Goal: Task Accomplishment & Management: Manage account settings

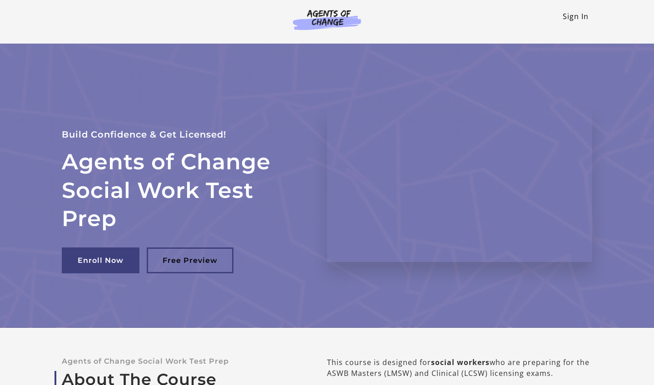
click at [576, 19] on link "Sign In" at bounding box center [575, 16] width 26 height 10
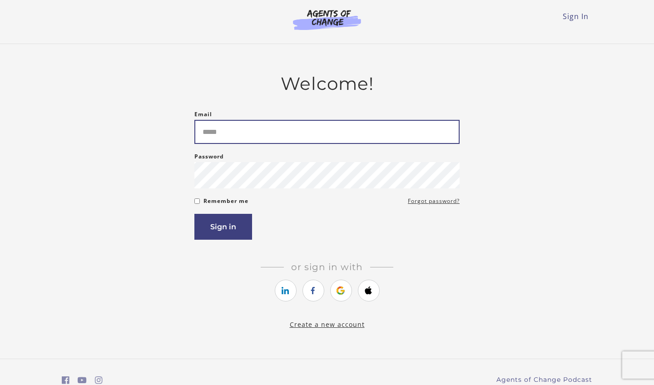
click at [440, 132] on input "Email" at bounding box center [326, 132] width 265 height 24
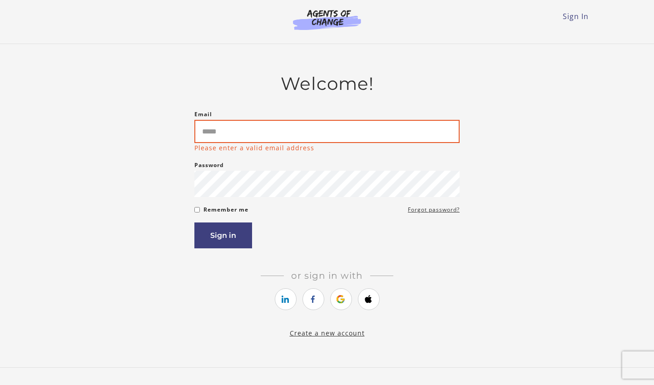
click at [245, 131] on input "Email" at bounding box center [326, 131] width 265 height 23
type input "**********"
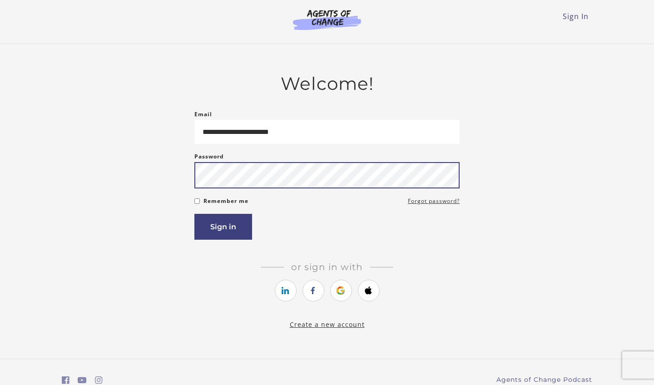
click at [223, 228] on button "Sign in" at bounding box center [223, 227] width 58 height 26
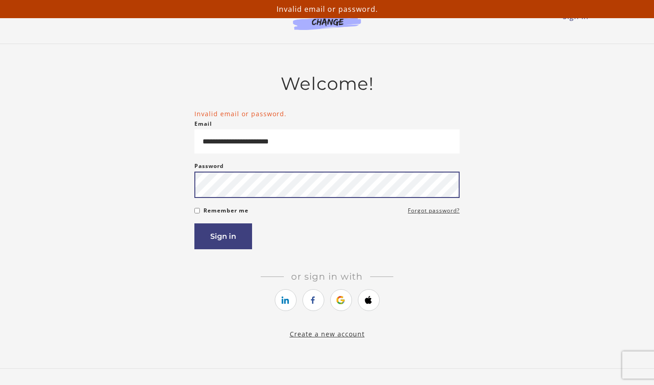
click at [223, 238] on button "Sign in" at bounding box center [223, 236] width 58 height 26
